Goal: Task Accomplishment & Management: Complete application form

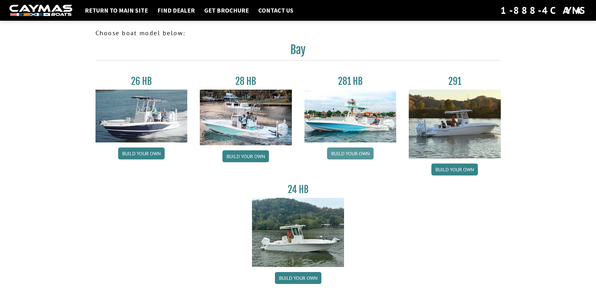
click at [354, 155] on link "Build your own" at bounding box center [350, 153] width 47 height 12
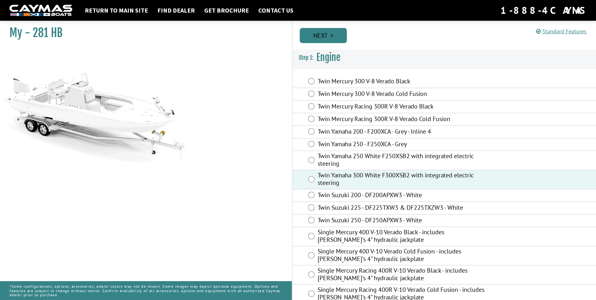
click at [324, 35] on link "Next" at bounding box center [323, 35] width 47 height 15
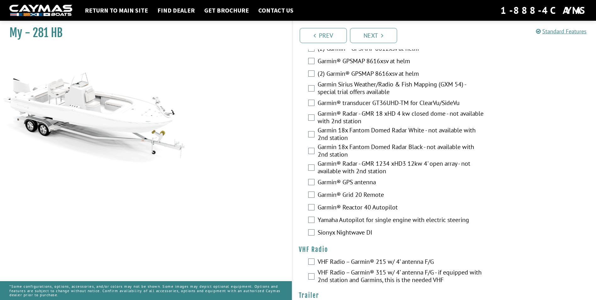
scroll to position [1719, 0]
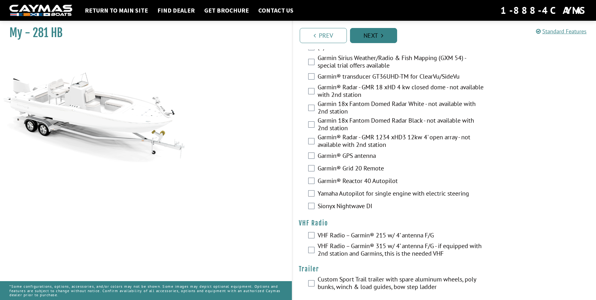
click at [381, 33] on icon "Pagination" at bounding box center [382, 35] width 2 height 6
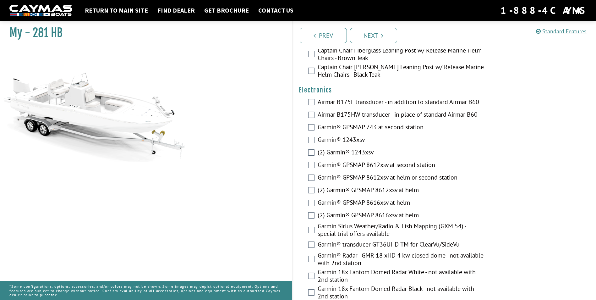
scroll to position [1501, 0]
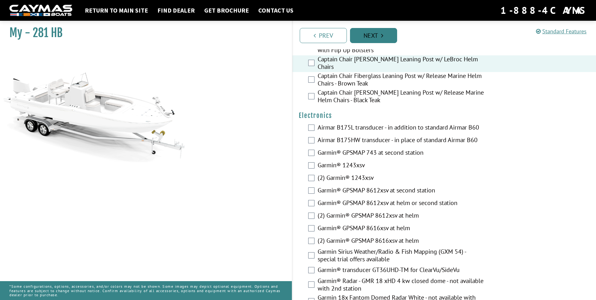
click at [385, 38] on link "Next" at bounding box center [373, 35] width 47 height 15
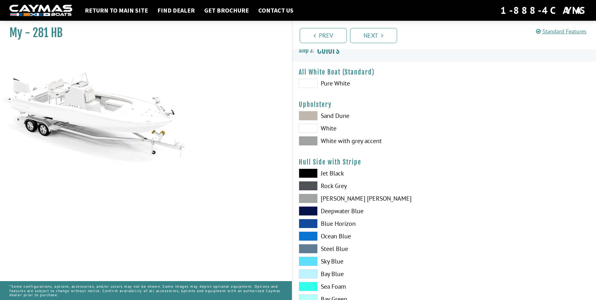
scroll to position [0, 0]
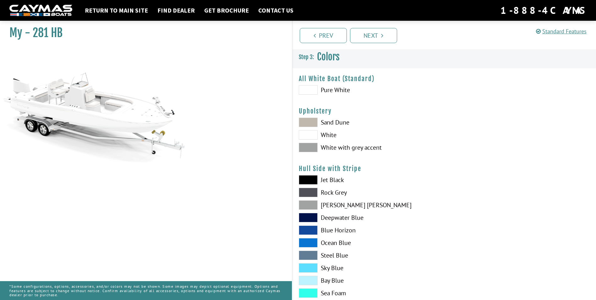
click at [313, 208] on span at bounding box center [308, 204] width 19 height 9
click at [313, 193] on span at bounding box center [308, 192] width 19 height 9
click at [310, 240] on span at bounding box center [308, 242] width 19 height 9
click at [309, 232] on span at bounding box center [308, 229] width 19 height 9
click at [310, 242] on span at bounding box center [308, 242] width 19 height 9
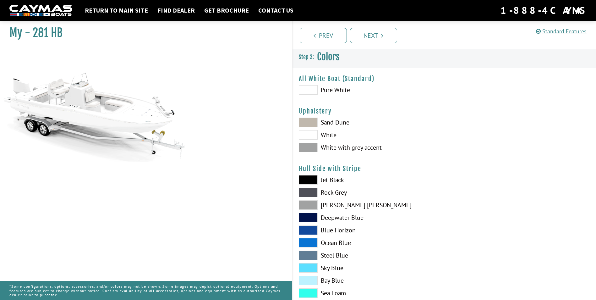
click at [307, 267] on span at bounding box center [308, 267] width 19 height 9
click at [309, 293] on span at bounding box center [308, 292] width 19 height 9
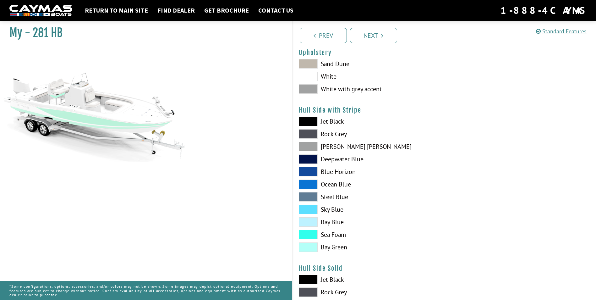
scroll to position [63, 0]
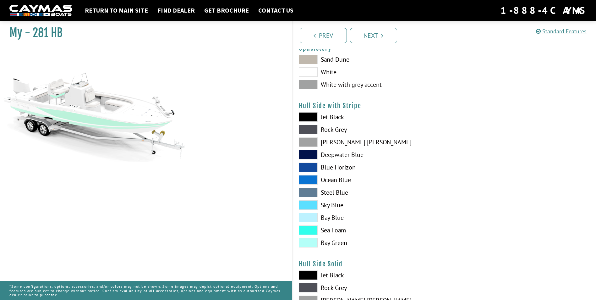
click at [307, 244] on span at bounding box center [308, 242] width 19 height 9
click at [305, 130] on span at bounding box center [308, 129] width 19 height 9
click at [307, 145] on span at bounding box center [308, 141] width 19 height 9
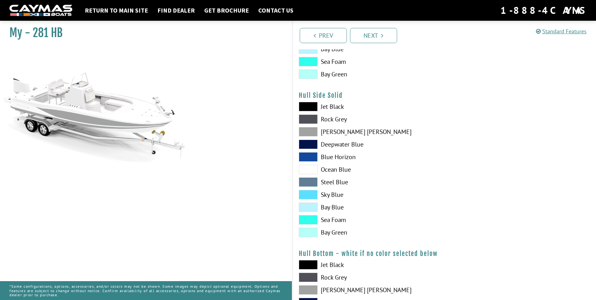
scroll to position [220, 0]
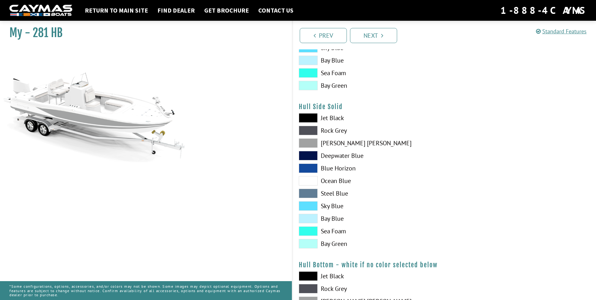
click at [306, 143] on span at bounding box center [308, 142] width 19 height 9
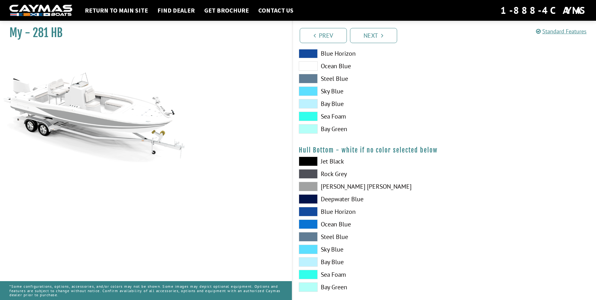
scroll to position [377, 0]
